Goal: Task Accomplishment & Management: Use online tool/utility

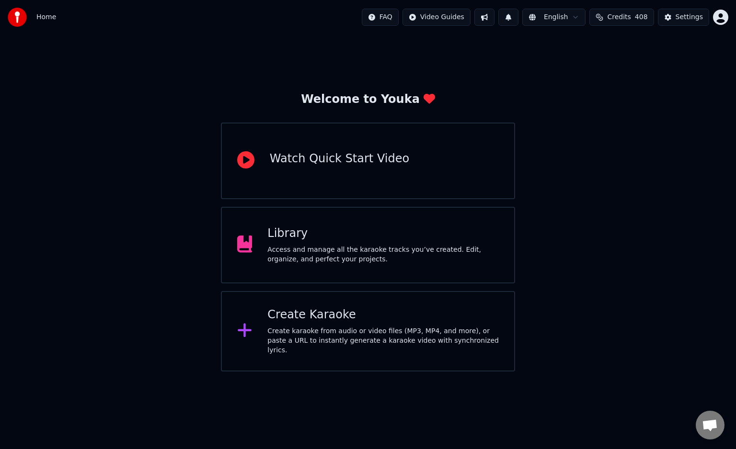
click at [315, 309] on div "Create Karaoke Create karaoke from audio or video files (MP3, MP4, and more), o…" at bounding box center [368, 331] width 294 height 80
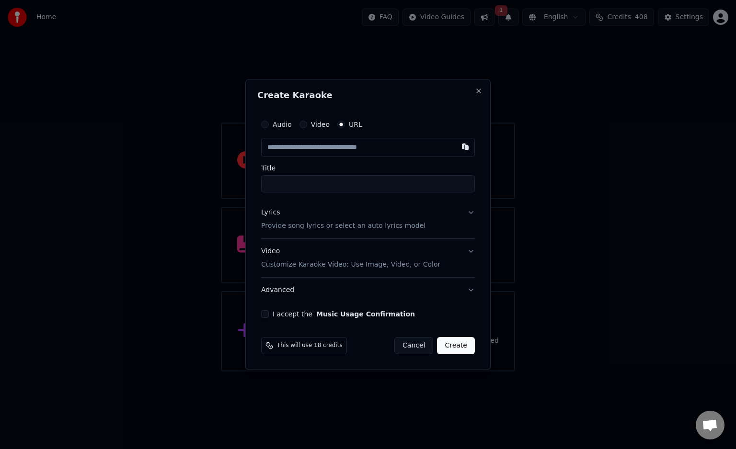
click at [331, 149] on input "text" at bounding box center [368, 147] width 214 height 19
click at [464, 147] on button "button" at bounding box center [464, 146] width 19 height 17
type input "**********"
click at [468, 212] on button "Lyrics Provide song lyrics or select an auto lyrics model" at bounding box center [368, 219] width 214 height 38
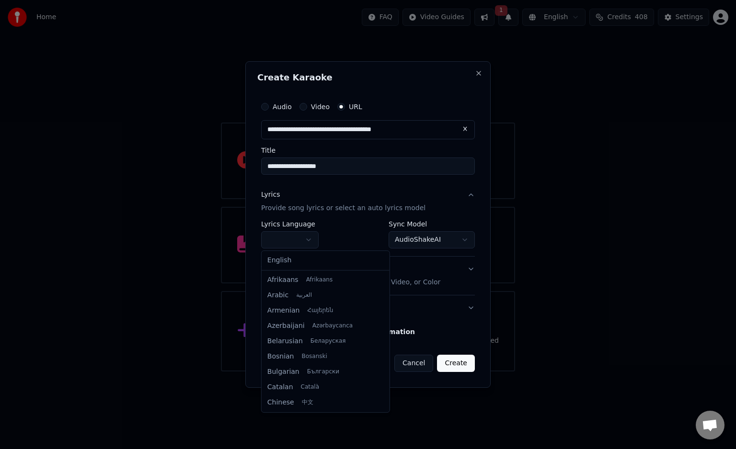
click at [310, 239] on body "**********" at bounding box center [368, 186] width 736 height 372
select select "**"
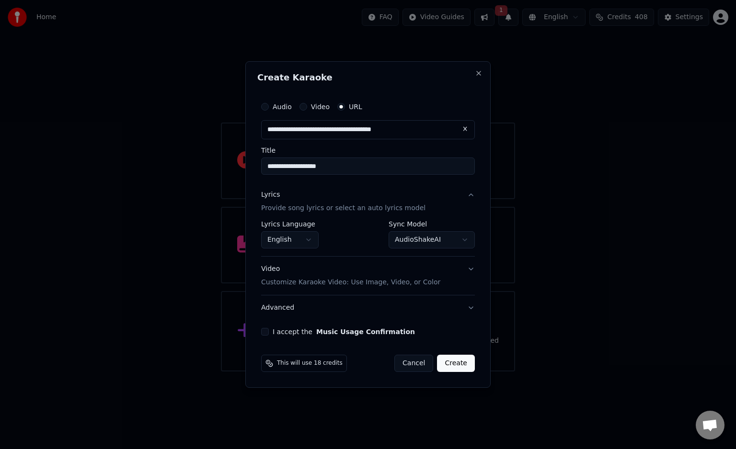
click at [263, 334] on button "I accept the Music Usage Confirmation" at bounding box center [265, 332] width 8 height 8
click at [459, 367] on button "Create" at bounding box center [456, 363] width 38 height 17
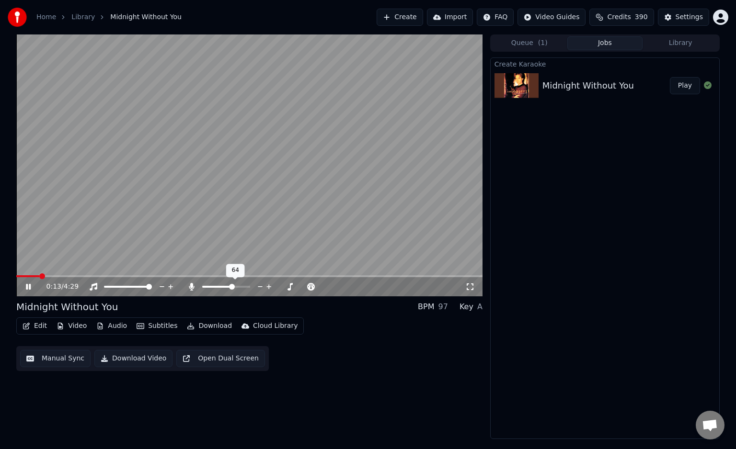
click at [232, 290] on span at bounding box center [232, 287] width 6 height 6
click at [27, 286] on icon at bounding box center [28, 287] width 5 height 6
click at [18, 275] on span at bounding box center [17, 276] width 2 height 2
click at [30, 289] on icon at bounding box center [35, 287] width 23 height 8
click at [250, 284] on span at bounding box center [247, 287] width 6 height 6
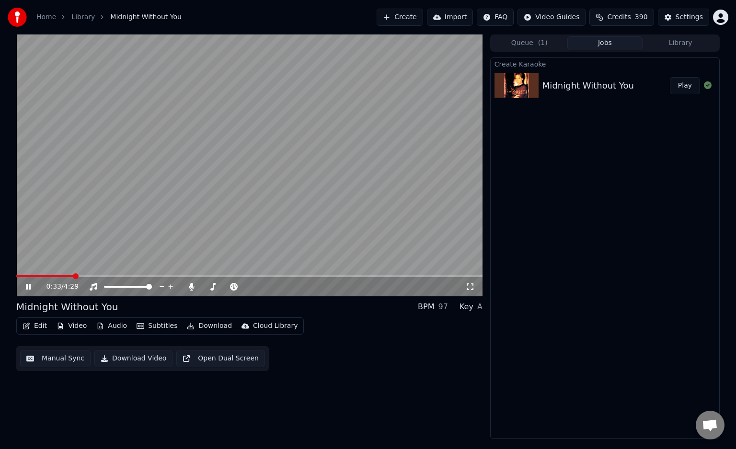
click at [30, 286] on icon at bounding box center [28, 287] width 5 height 6
click at [28, 284] on icon at bounding box center [35, 287] width 23 height 8
click at [223, 284] on span at bounding box center [226, 287] width 6 height 6
click at [271, 288] on span at bounding box center [268, 287] width 6 height 6
click at [202, 286] on span at bounding box center [202, 287] width 0 height 2
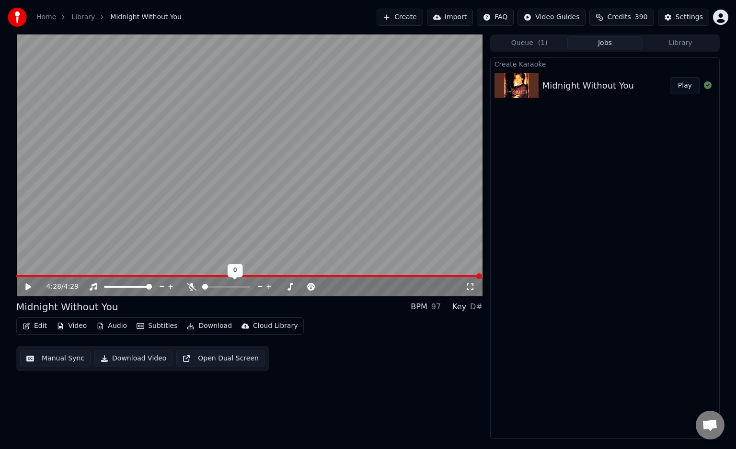
click at [202, 286] on span at bounding box center [205, 287] width 6 height 6
click at [29, 287] on icon at bounding box center [28, 287] width 6 height 7
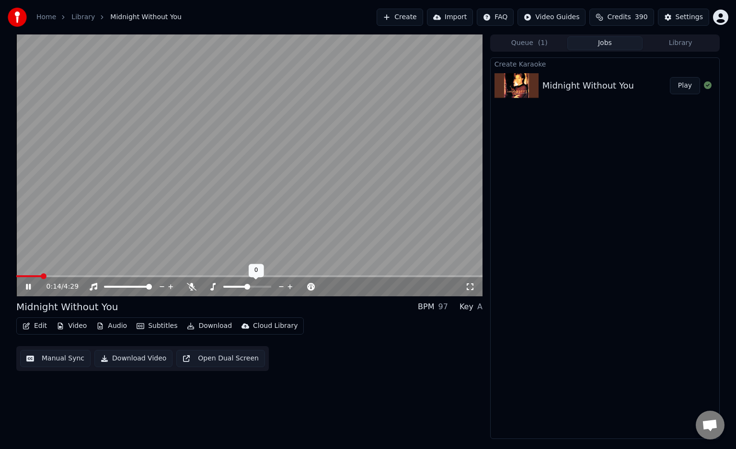
click at [248, 290] on span at bounding box center [247, 287] width 6 height 6
click at [31, 285] on icon at bounding box center [35, 287] width 23 height 8
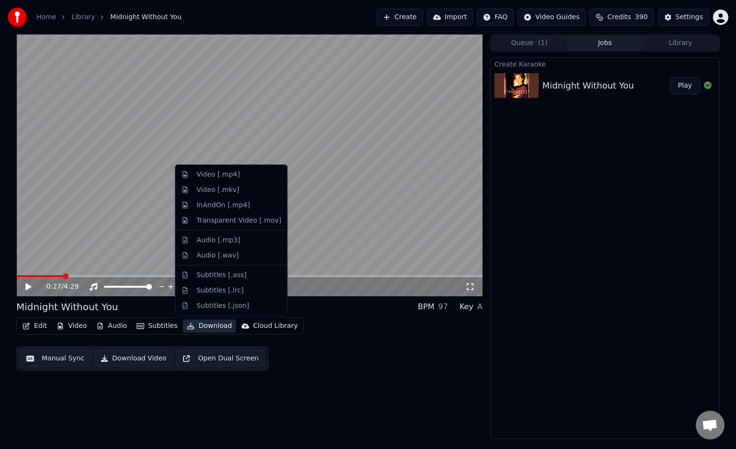
click at [193, 327] on button "Download" at bounding box center [209, 325] width 53 height 13
click at [235, 176] on div "Video [.mp4]" at bounding box center [238, 175] width 85 height 10
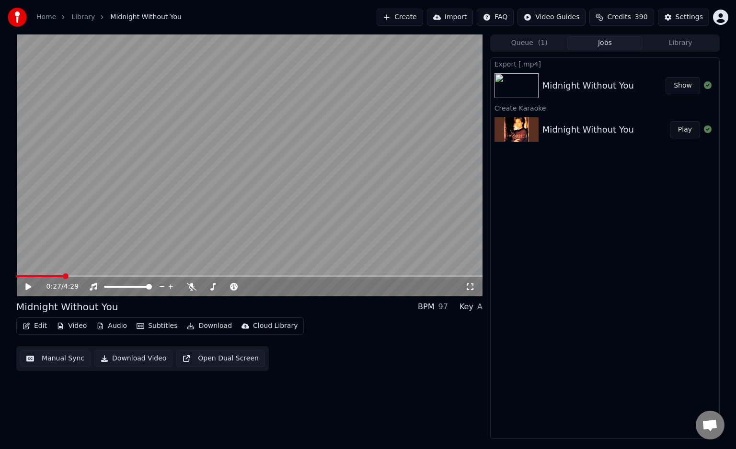
click at [685, 92] on button "Show" at bounding box center [682, 85] width 34 height 17
